Goal: Task Accomplishment & Management: Manage account settings

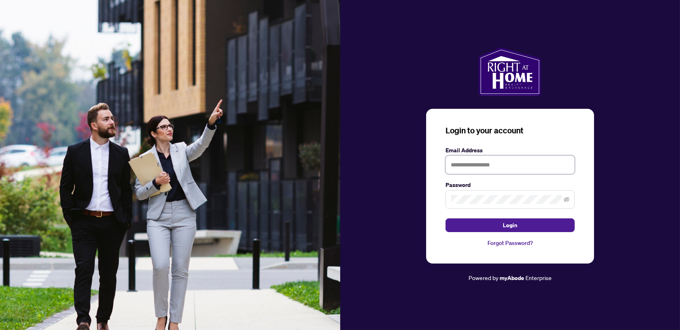
click at [475, 168] on input "text" at bounding box center [509, 165] width 129 height 19
type input "**********"
click at [567, 199] on icon "eye-invisible" at bounding box center [567, 199] width 6 height 5
click at [514, 228] on span "Login" at bounding box center [510, 225] width 15 height 13
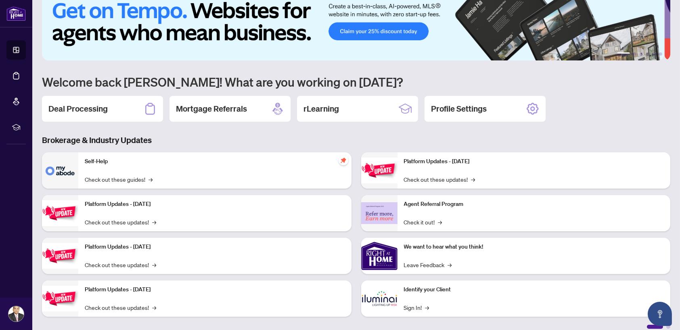
scroll to position [24, 0]
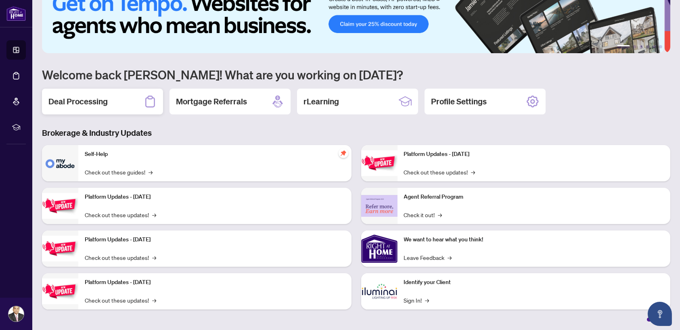
click at [92, 100] on h2 "Deal Processing" at bounding box center [77, 101] width 59 height 11
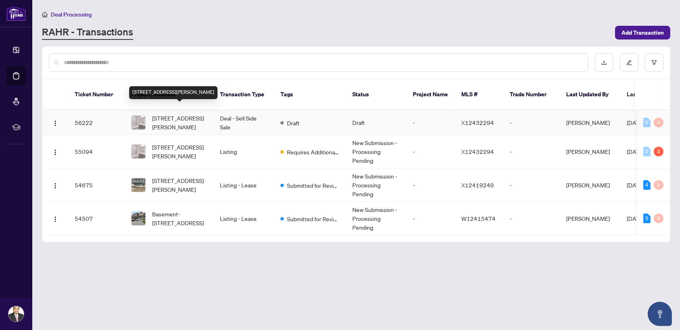
click at [191, 114] on span "[STREET_ADDRESS][PERSON_NAME]" at bounding box center [179, 123] width 55 height 18
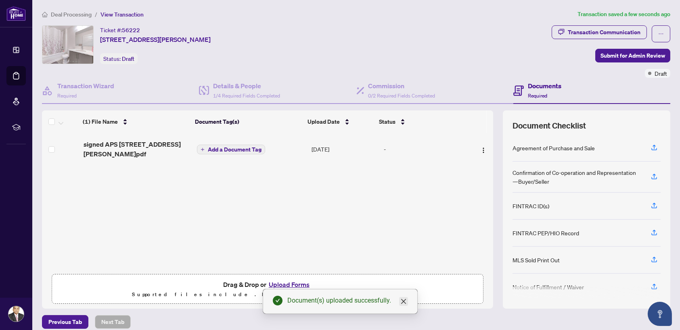
click at [404, 302] on icon "close" at bounding box center [403, 302] width 6 height 6
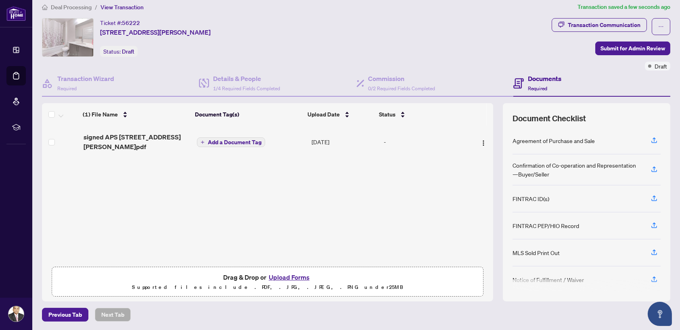
click at [287, 273] on button "Upload Forms" at bounding box center [289, 277] width 46 height 10
click at [520, 169] on div "Confirmation of Co-operation and Representation—Buyer/Seller" at bounding box center [576, 170] width 129 height 18
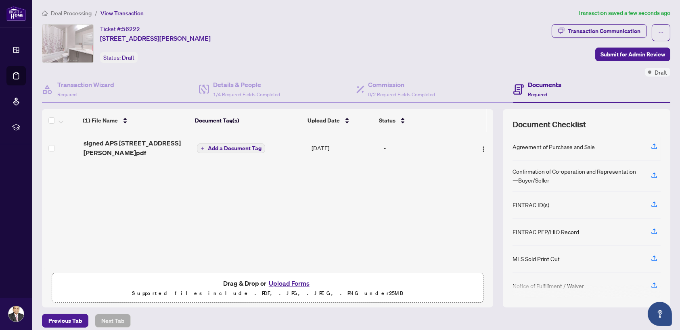
scroll to position [0, 0]
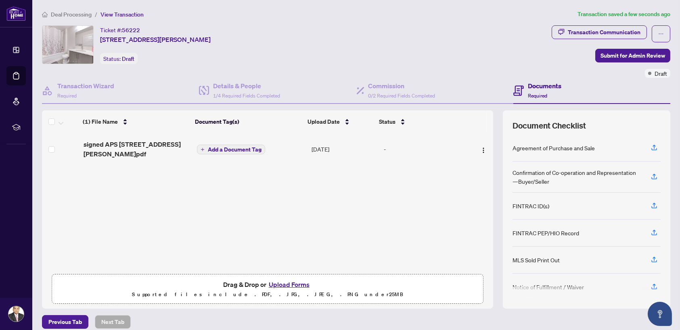
click at [282, 284] on button "Upload Forms" at bounding box center [289, 285] width 46 height 10
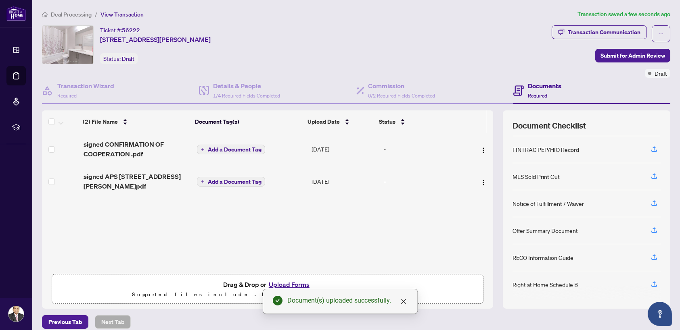
scroll to position [84, 0]
click at [392, 243] on div "(2) File Name Document Tag(s) Upload Date Status signed CONFIRMATION OF COOPERA…" at bounding box center [267, 201] width 451 height 137
click at [401, 302] on icon "close" at bounding box center [403, 302] width 6 height 6
click at [293, 285] on button "Upload Forms" at bounding box center [289, 285] width 46 height 10
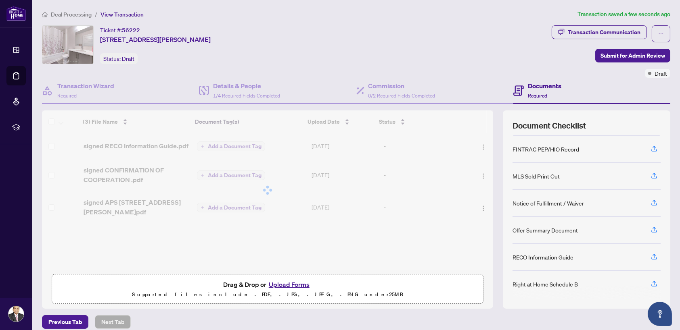
click at [289, 282] on button "Upload Forms" at bounding box center [289, 285] width 46 height 10
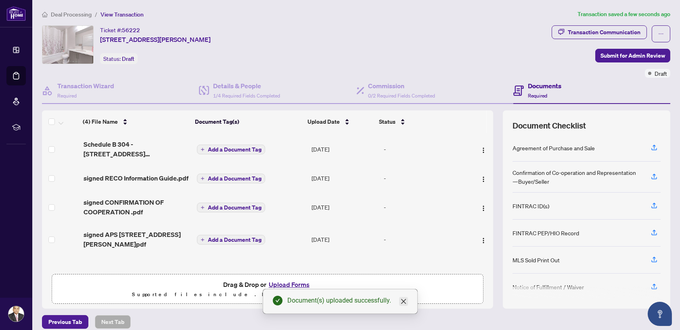
click at [404, 301] on icon "close" at bounding box center [403, 301] width 5 height 5
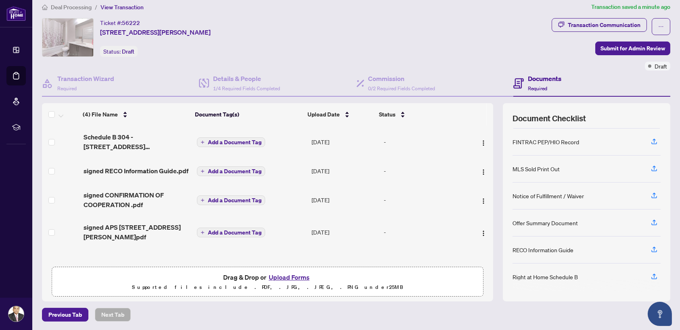
click at [535, 82] on h4 "Documents" at bounding box center [544, 79] width 33 height 10
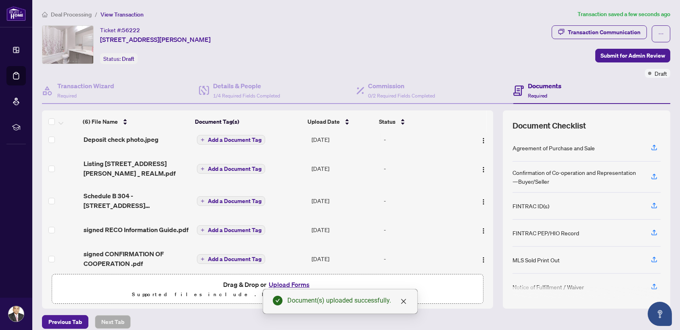
scroll to position [0, 0]
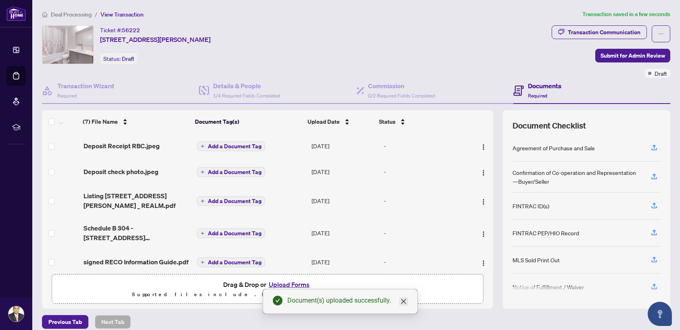
click at [404, 299] on icon "close" at bounding box center [403, 302] width 6 height 6
